Goal: Check status: Check status

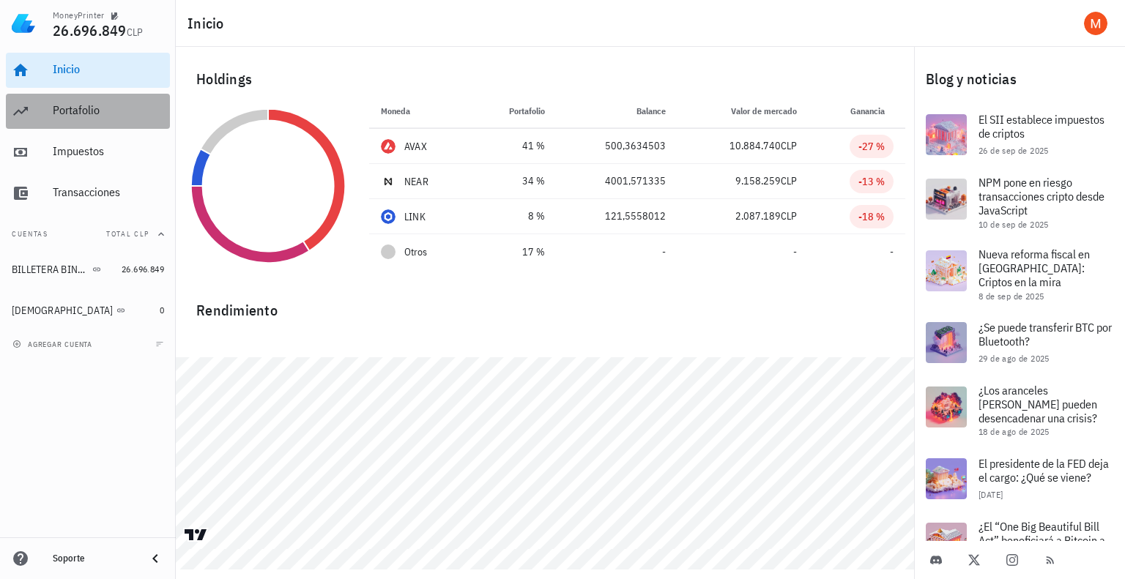
click at [71, 119] on div "Portafolio" at bounding box center [108, 110] width 111 height 33
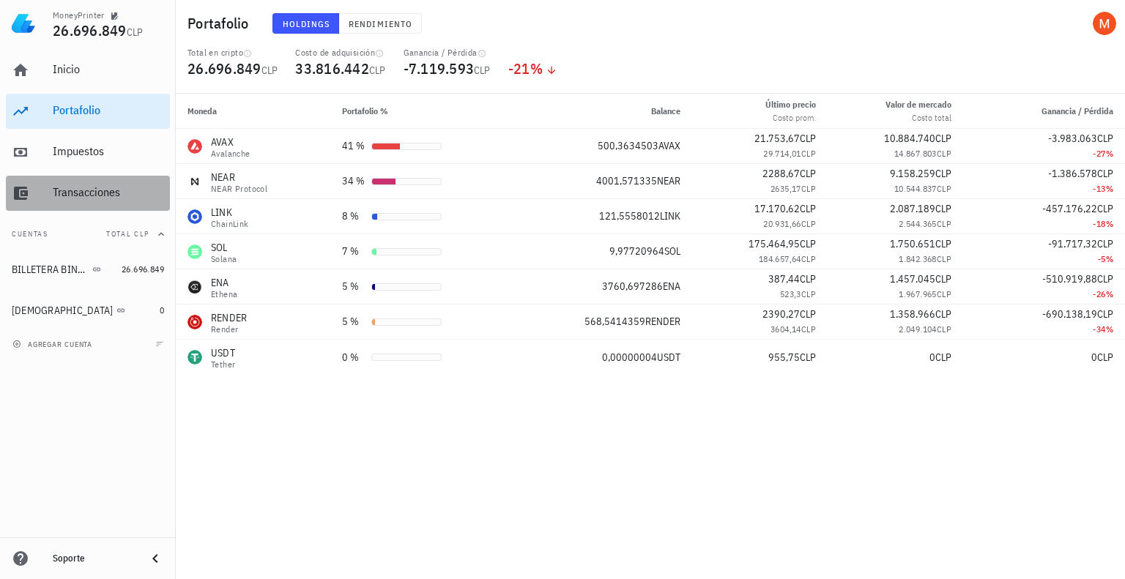
click at [83, 189] on div "Transacciones" at bounding box center [108, 192] width 111 height 14
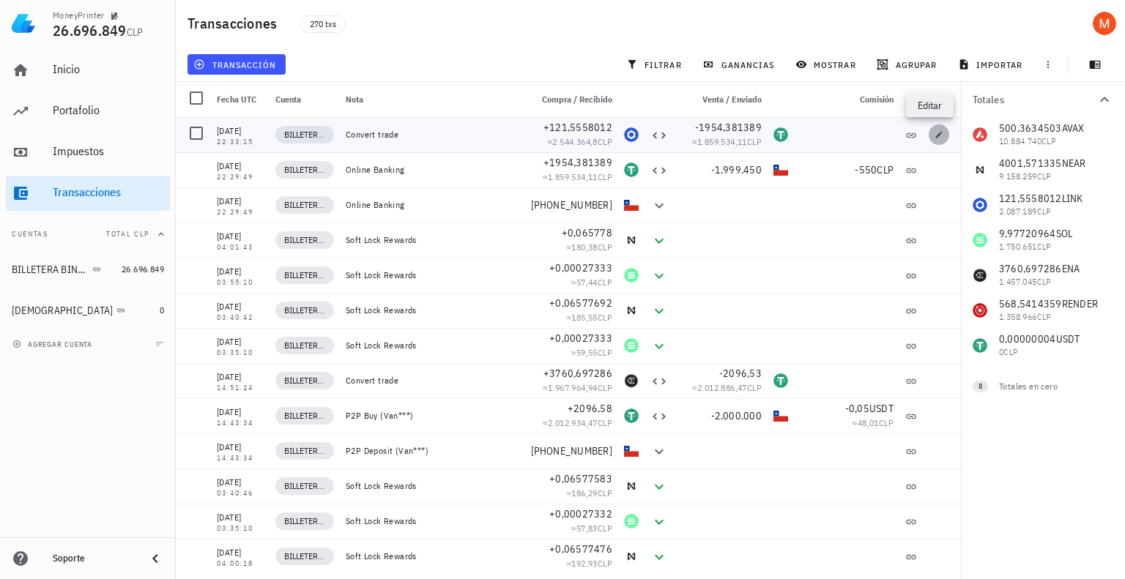
click at [936, 133] on icon "button" at bounding box center [939, 134] width 7 height 7
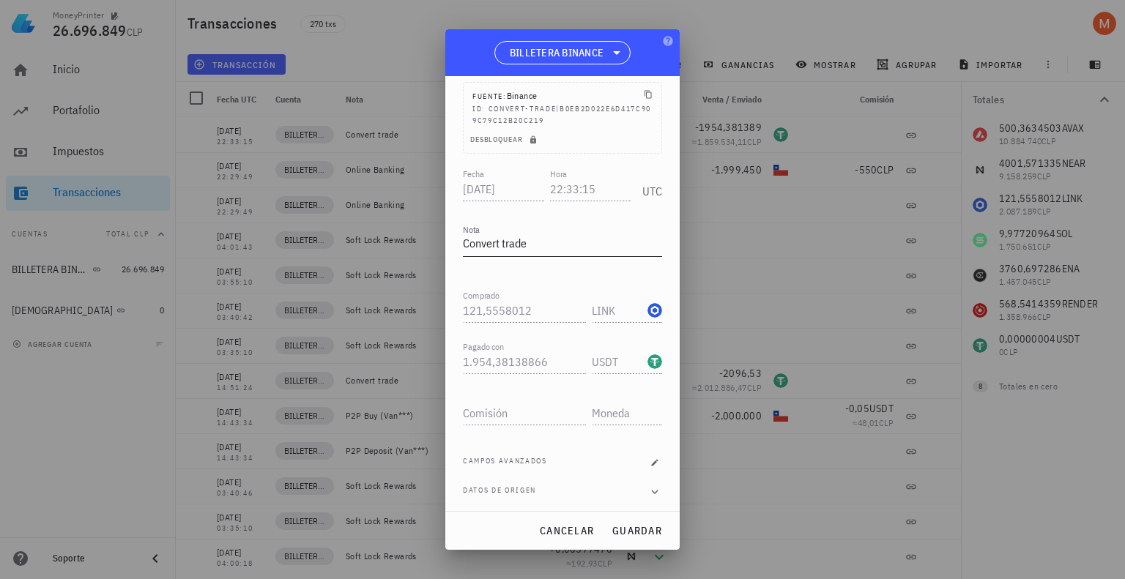
scroll to position [89, 0]
click at [531, 143] on button "Desbloquear" at bounding box center [504, 139] width 83 height 15
click at [564, 529] on span "cancelar" at bounding box center [566, 530] width 55 height 13
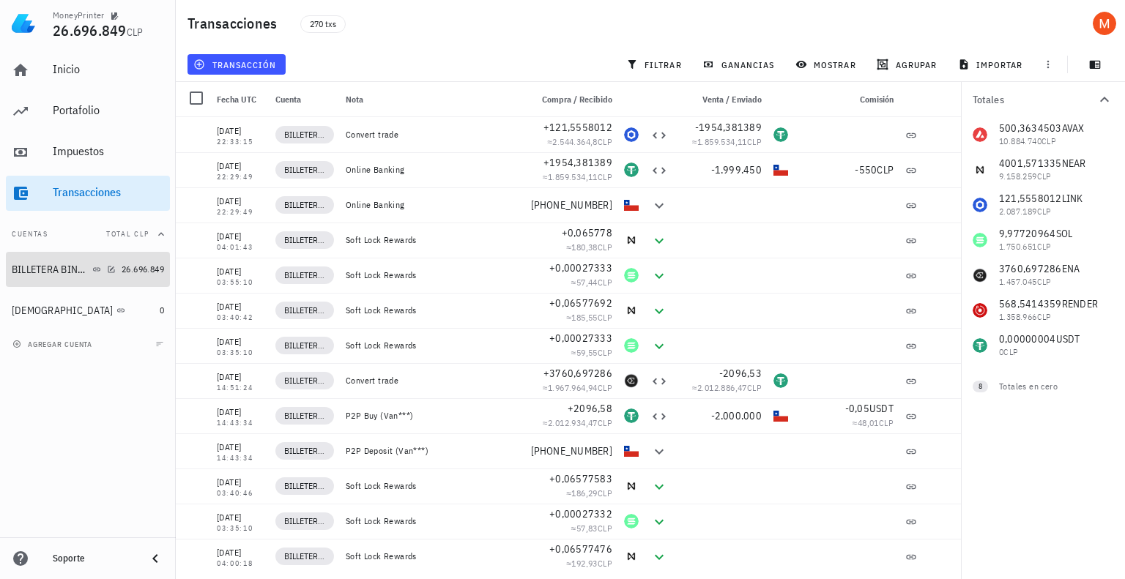
click at [63, 273] on div "BILLETERA BINANCE" at bounding box center [51, 270] width 78 height 12
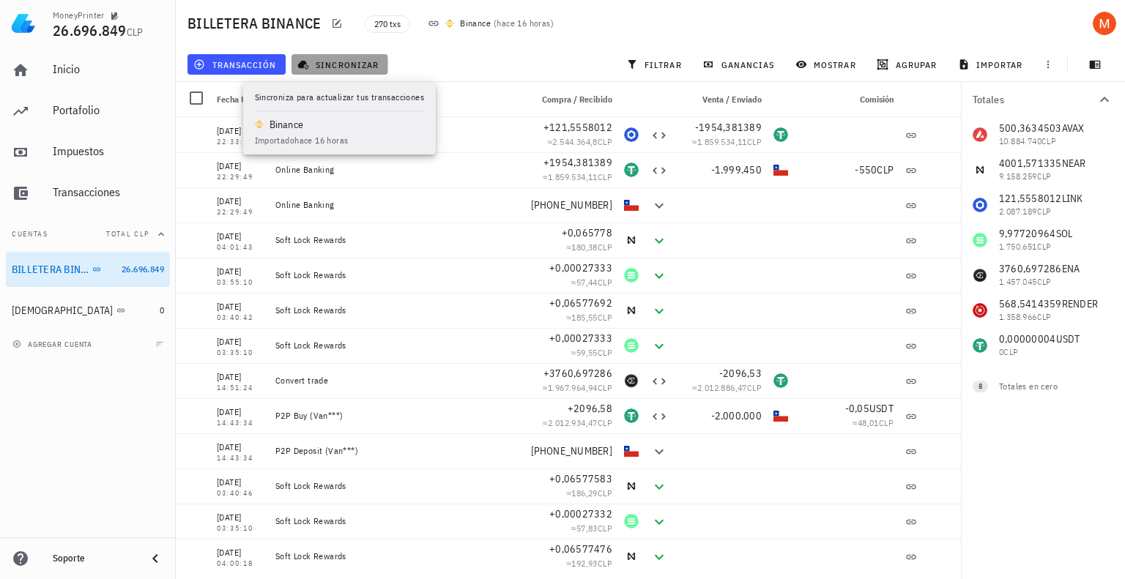
click at [324, 62] on span "sincronizar" at bounding box center [339, 65] width 78 height 12
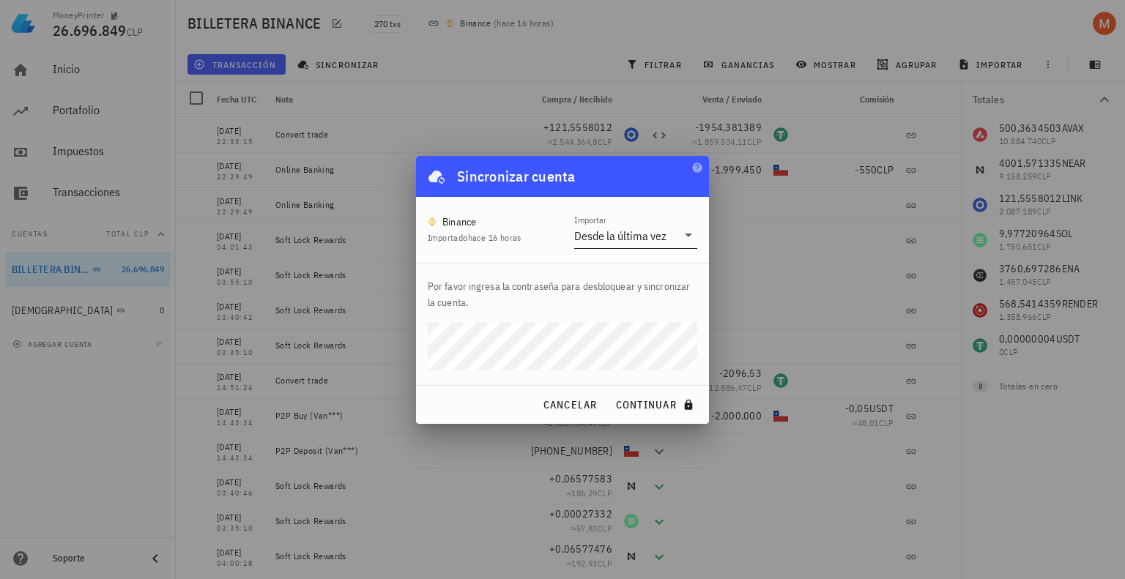
click at [622, 234] on div "Desde la última vez" at bounding box center [620, 235] width 92 height 15
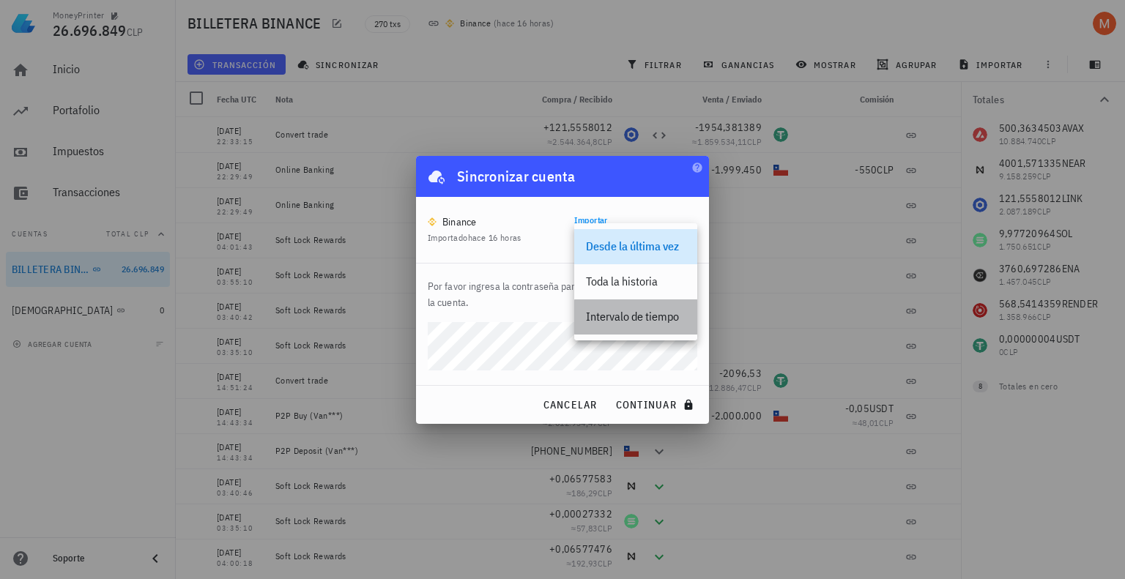
click at [638, 312] on div "Intervalo de tiempo" at bounding box center [636, 317] width 100 height 14
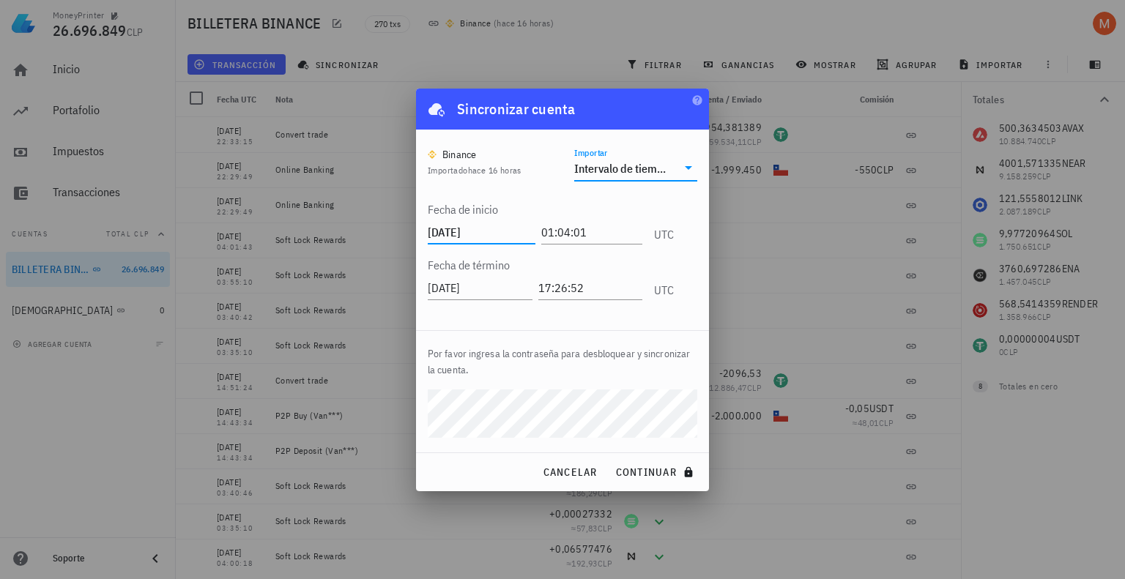
click at [495, 230] on input "[DATE]" at bounding box center [482, 231] width 108 height 23
type input "[DATE]"
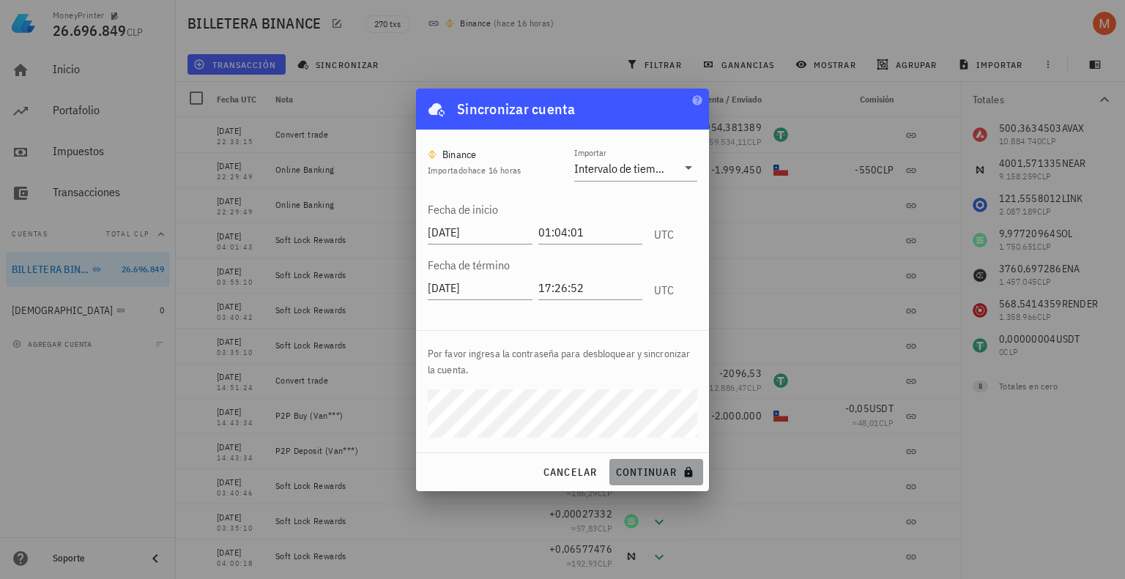
click at [641, 473] on span "continuar" at bounding box center [656, 472] width 82 height 13
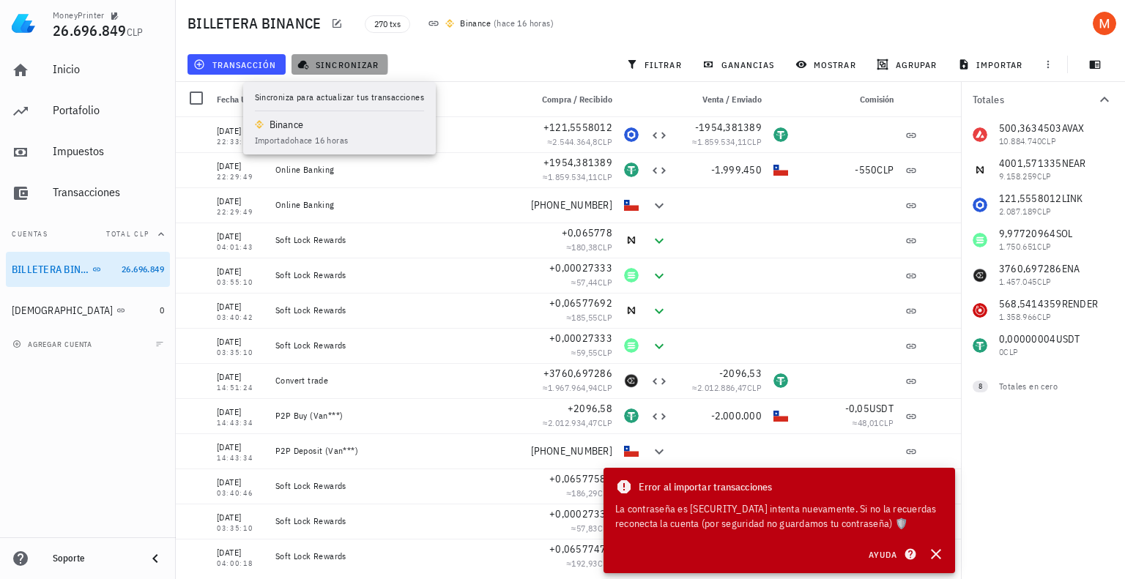
click at [347, 70] on span "sincronizar" at bounding box center [339, 65] width 78 height 12
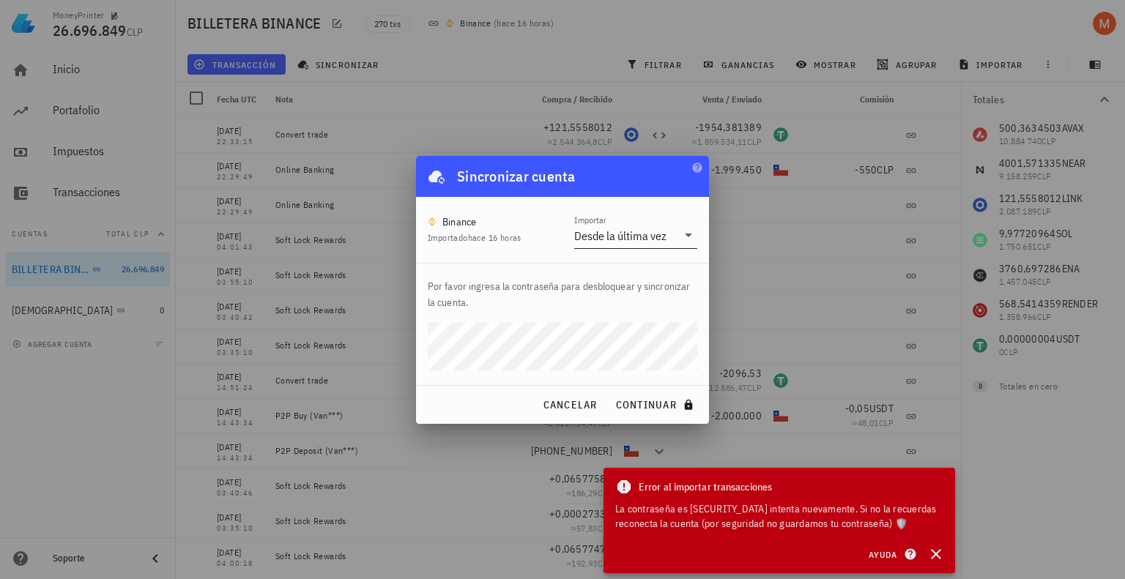
click at [592, 239] on div "Desde la última vez" at bounding box center [620, 235] width 92 height 15
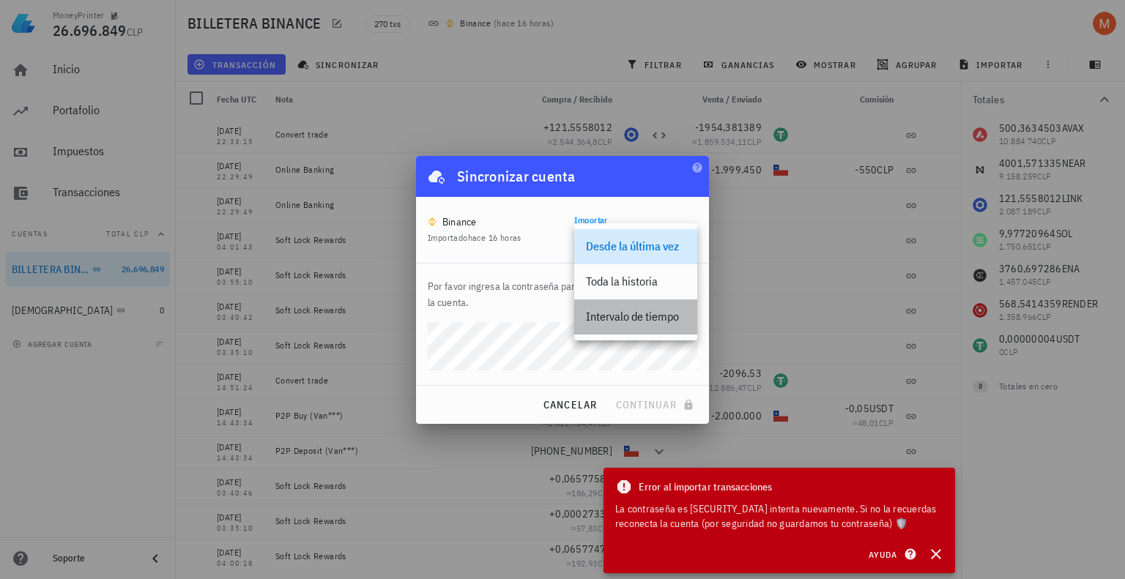
click at [611, 310] on div "Intervalo de tiempo" at bounding box center [636, 317] width 100 height 14
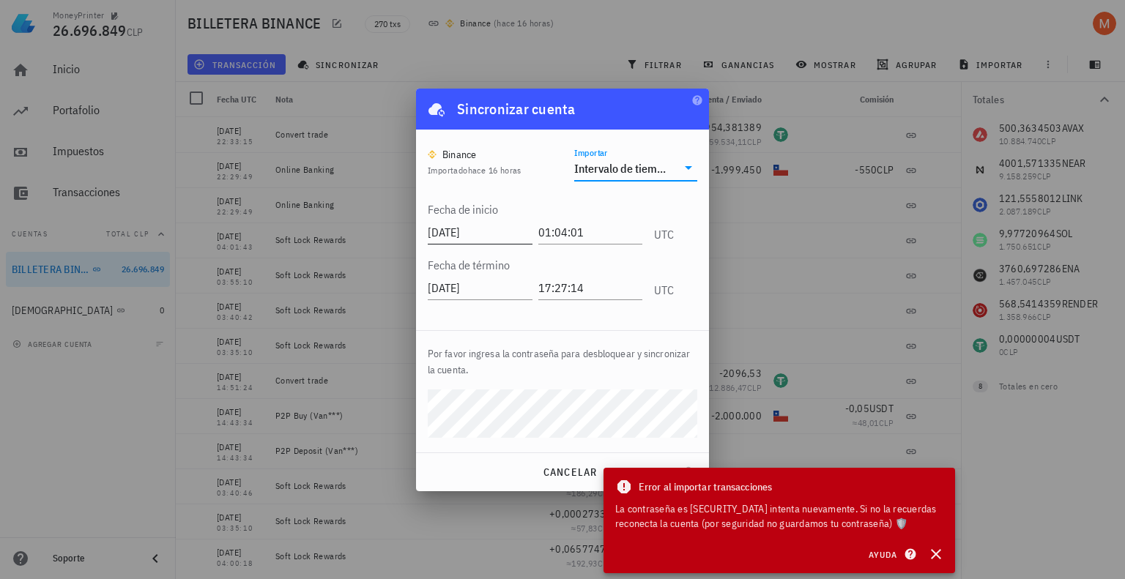
click at [526, 231] on input "[DATE]" at bounding box center [480, 231] width 105 height 23
type input "[DATE]"
click at [499, 471] on div "cancelar continuar" at bounding box center [562, 472] width 293 height 38
click at [933, 556] on icon "button" at bounding box center [936, 554] width 10 height 10
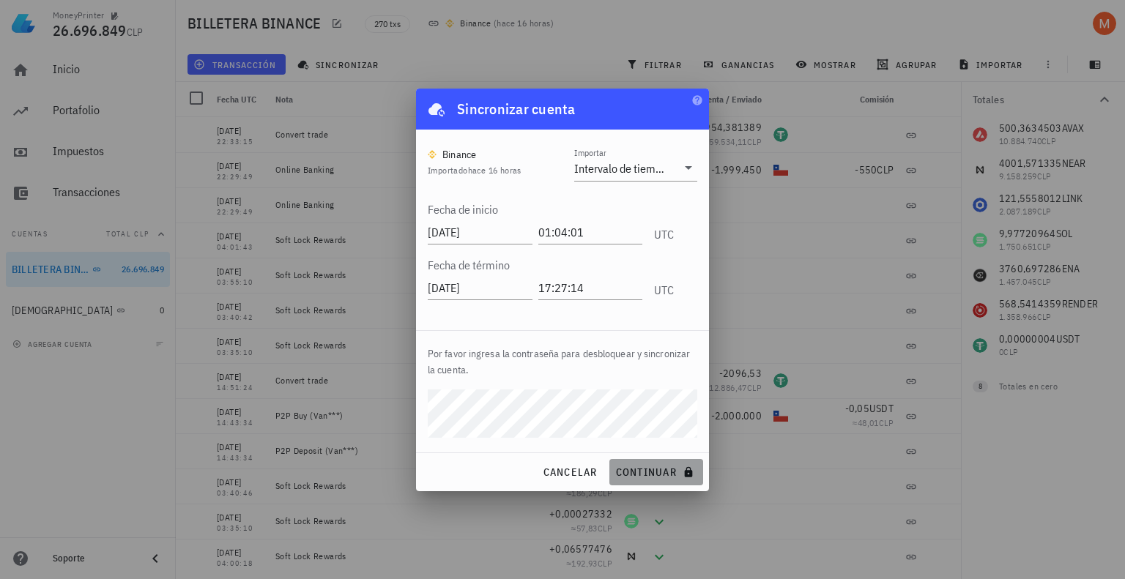
click at [678, 477] on span "continuar" at bounding box center [656, 472] width 82 height 13
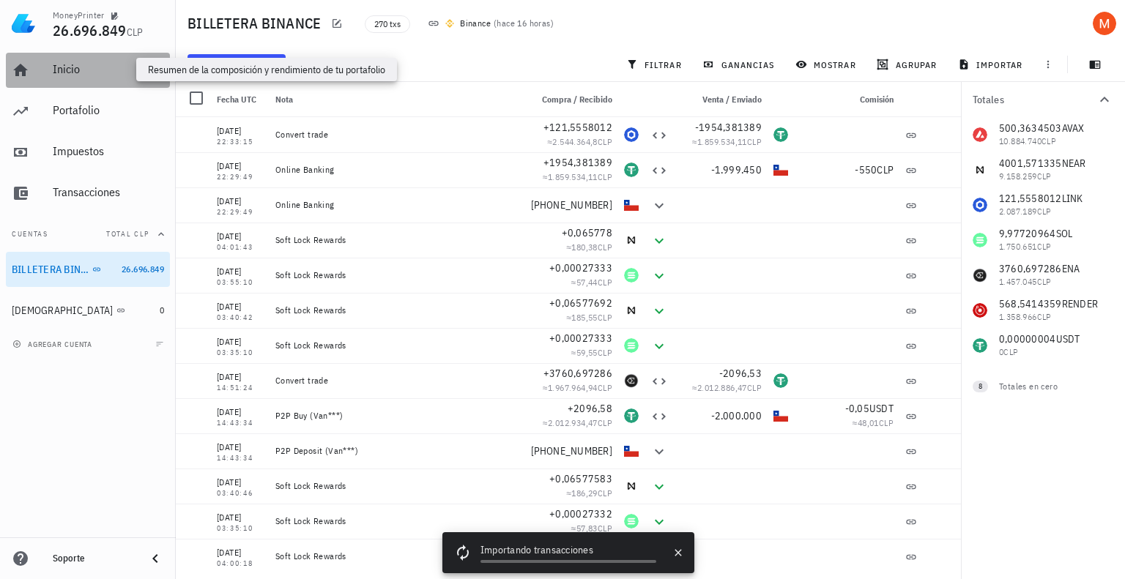
click at [76, 64] on div "Inicio" at bounding box center [108, 69] width 111 height 14
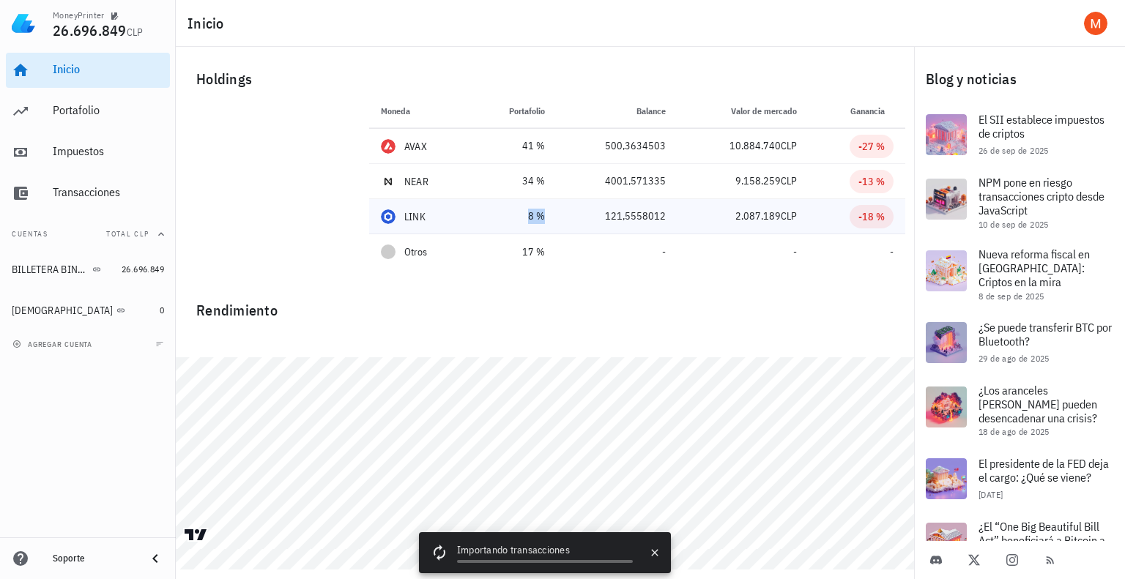
click at [491, 214] on div "8 %" at bounding box center [512, 216] width 61 height 15
click at [82, 110] on div "Portafolio" at bounding box center [108, 110] width 111 height 14
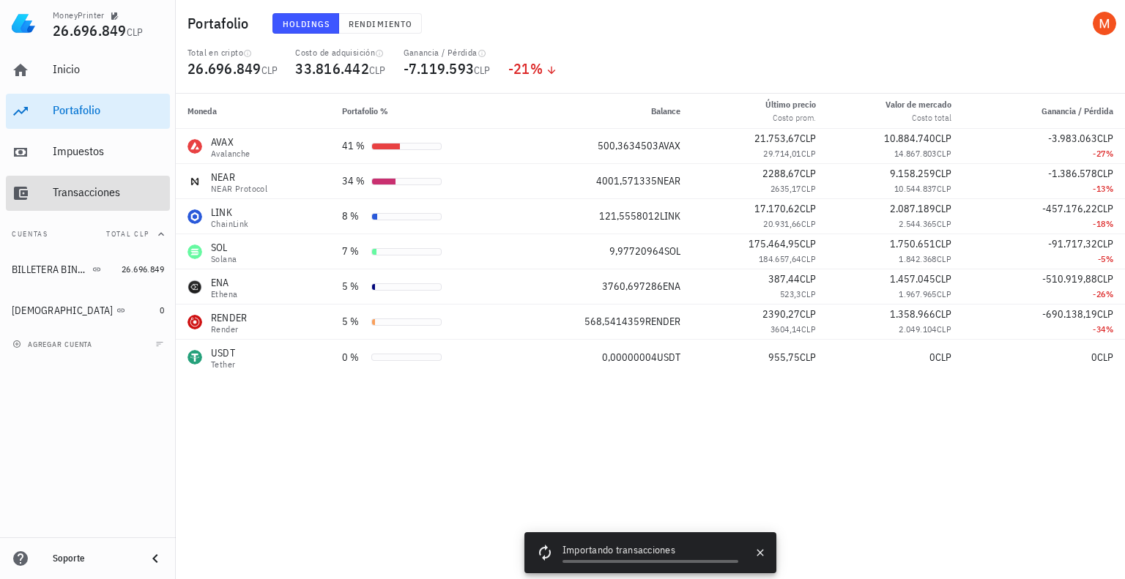
click at [84, 188] on div "Transacciones" at bounding box center [108, 192] width 111 height 14
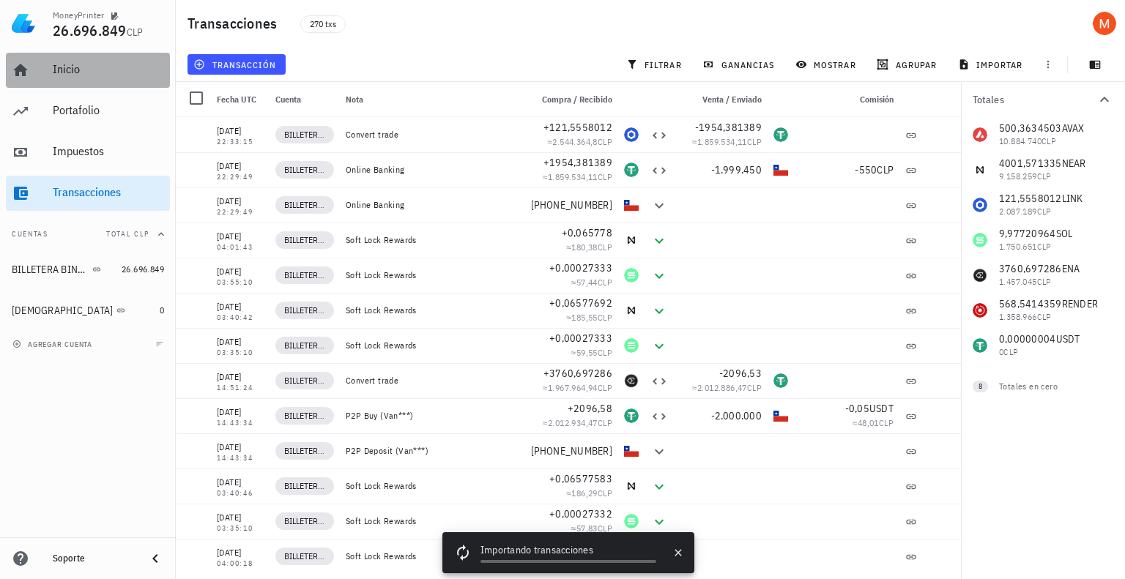
click at [61, 80] on div "Inicio" at bounding box center [108, 69] width 111 height 33
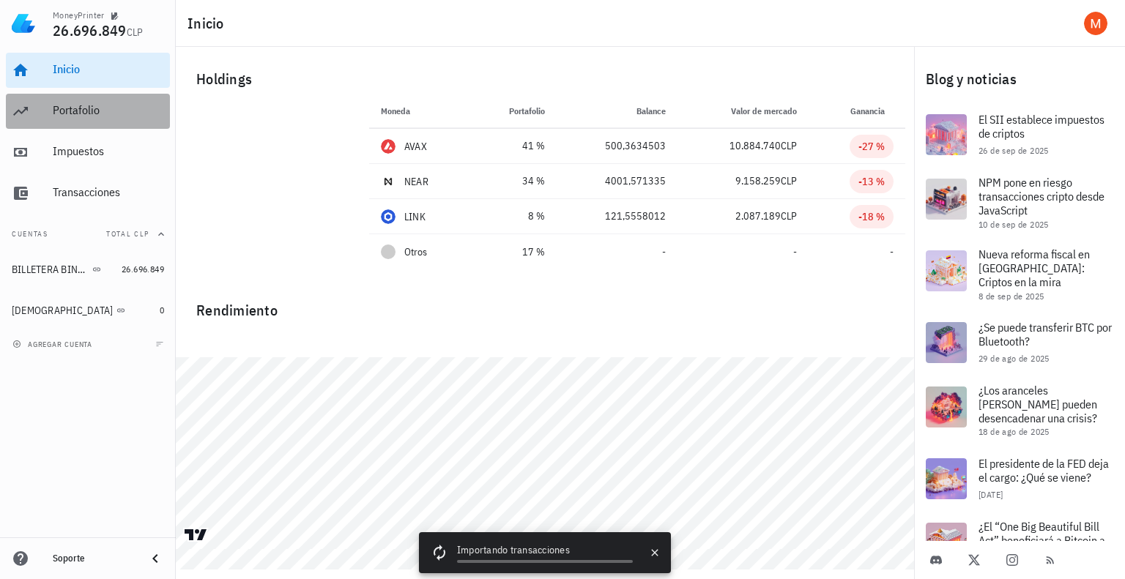
click at [64, 109] on div "Portafolio" at bounding box center [108, 110] width 111 height 14
